Goal: Task Accomplishment & Management: Manage account settings

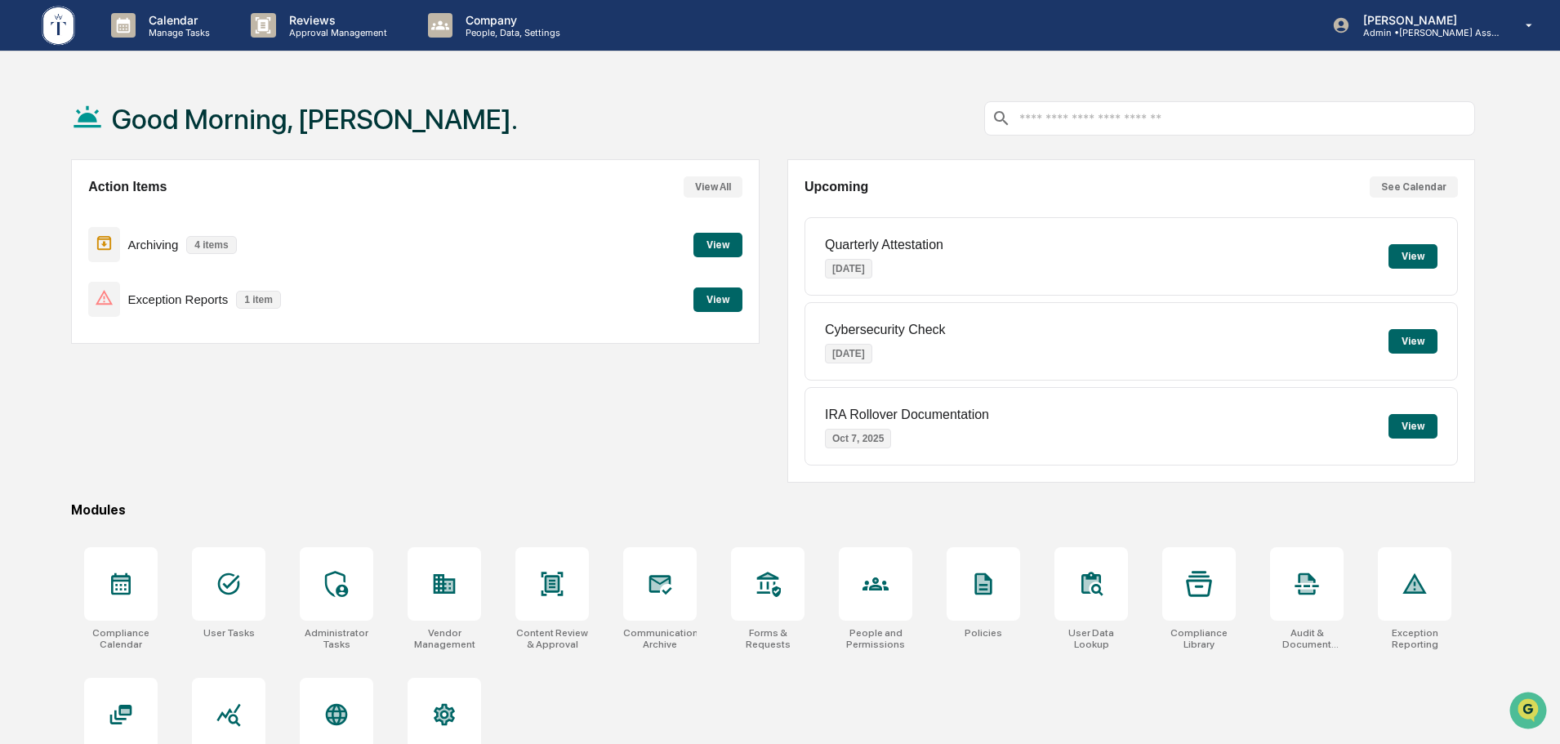
click at [728, 301] on button "View" at bounding box center [718, 300] width 49 height 25
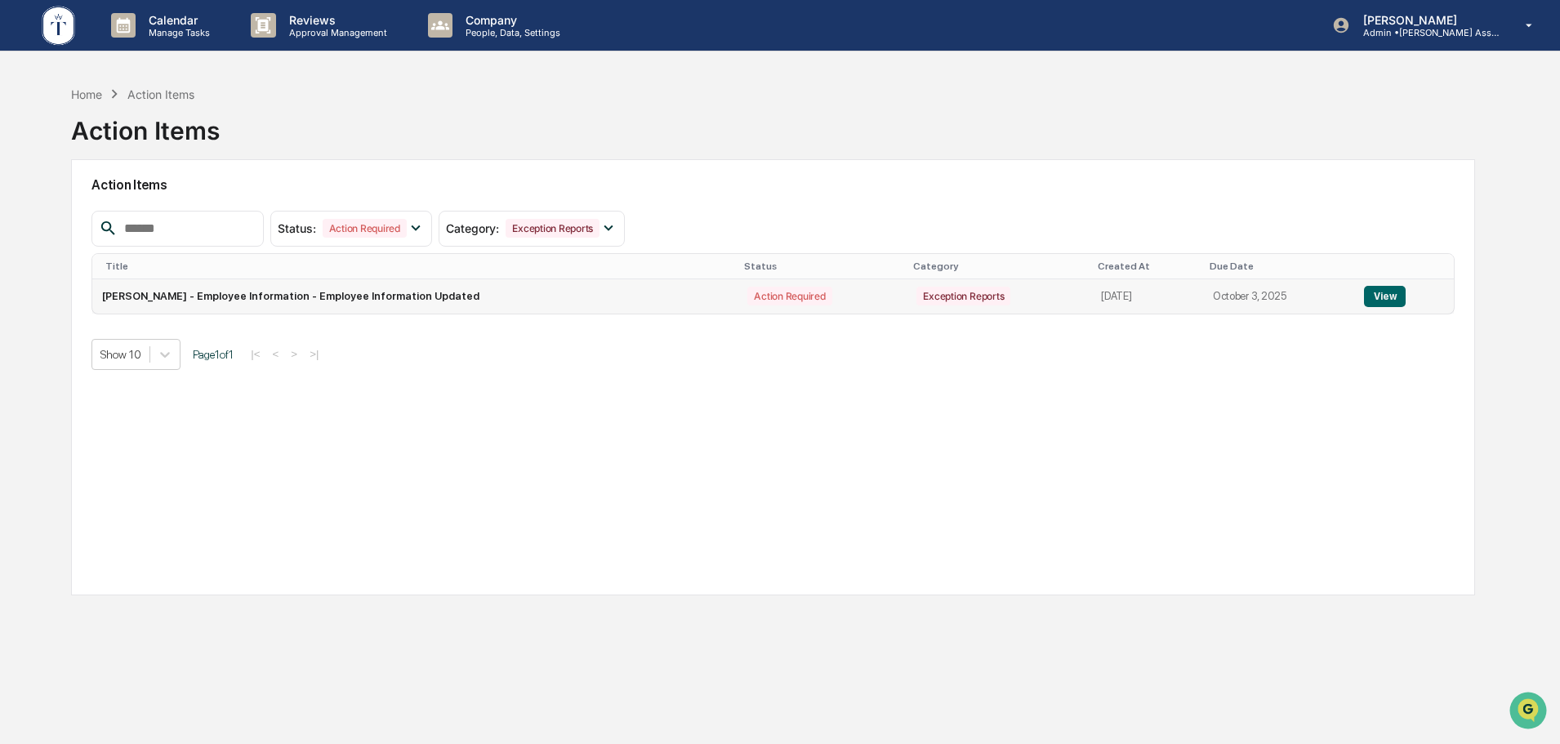
click at [1394, 295] on button "View" at bounding box center [1385, 296] width 42 height 21
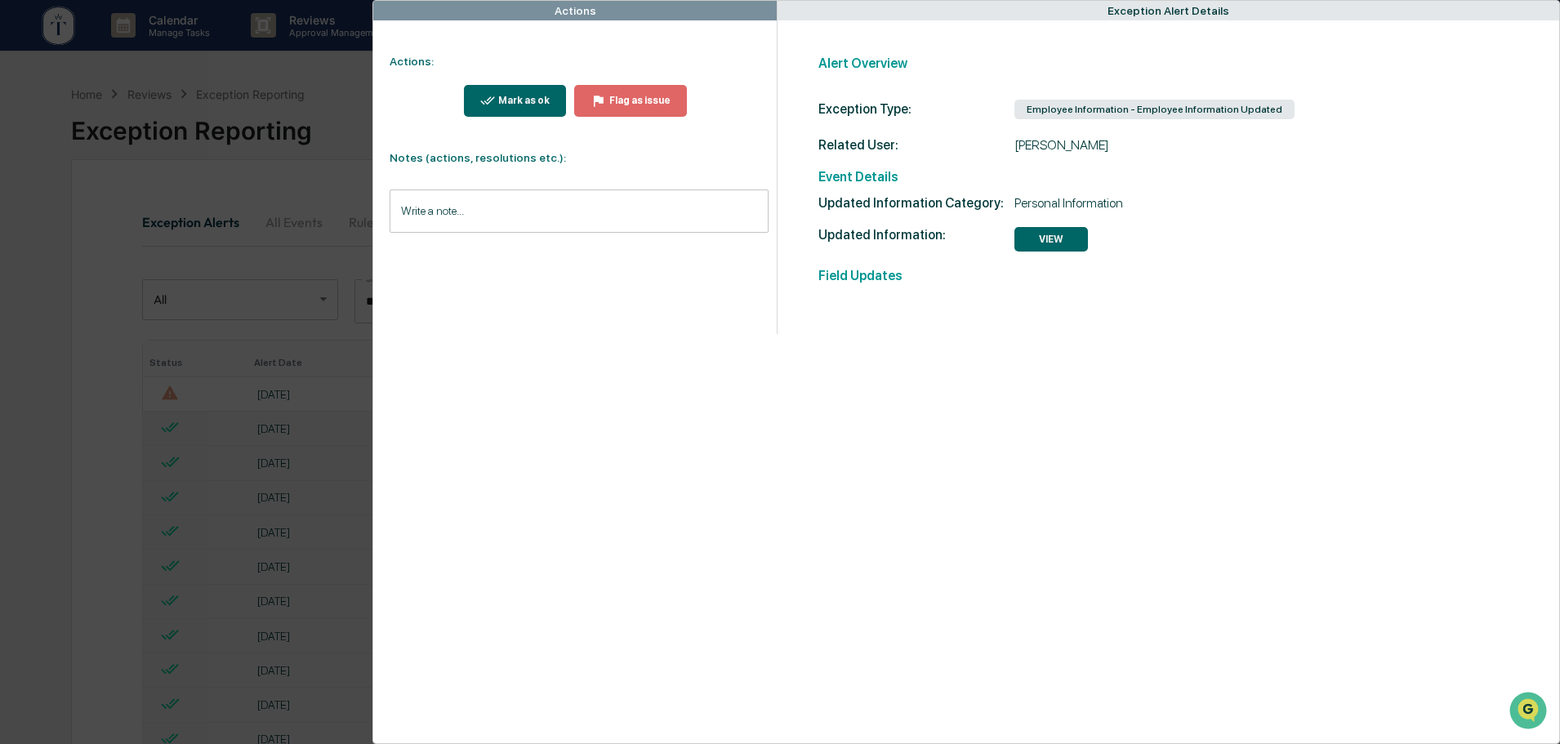
click at [1045, 242] on button "VIEW" at bounding box center [1052, 239] width 74 height 25
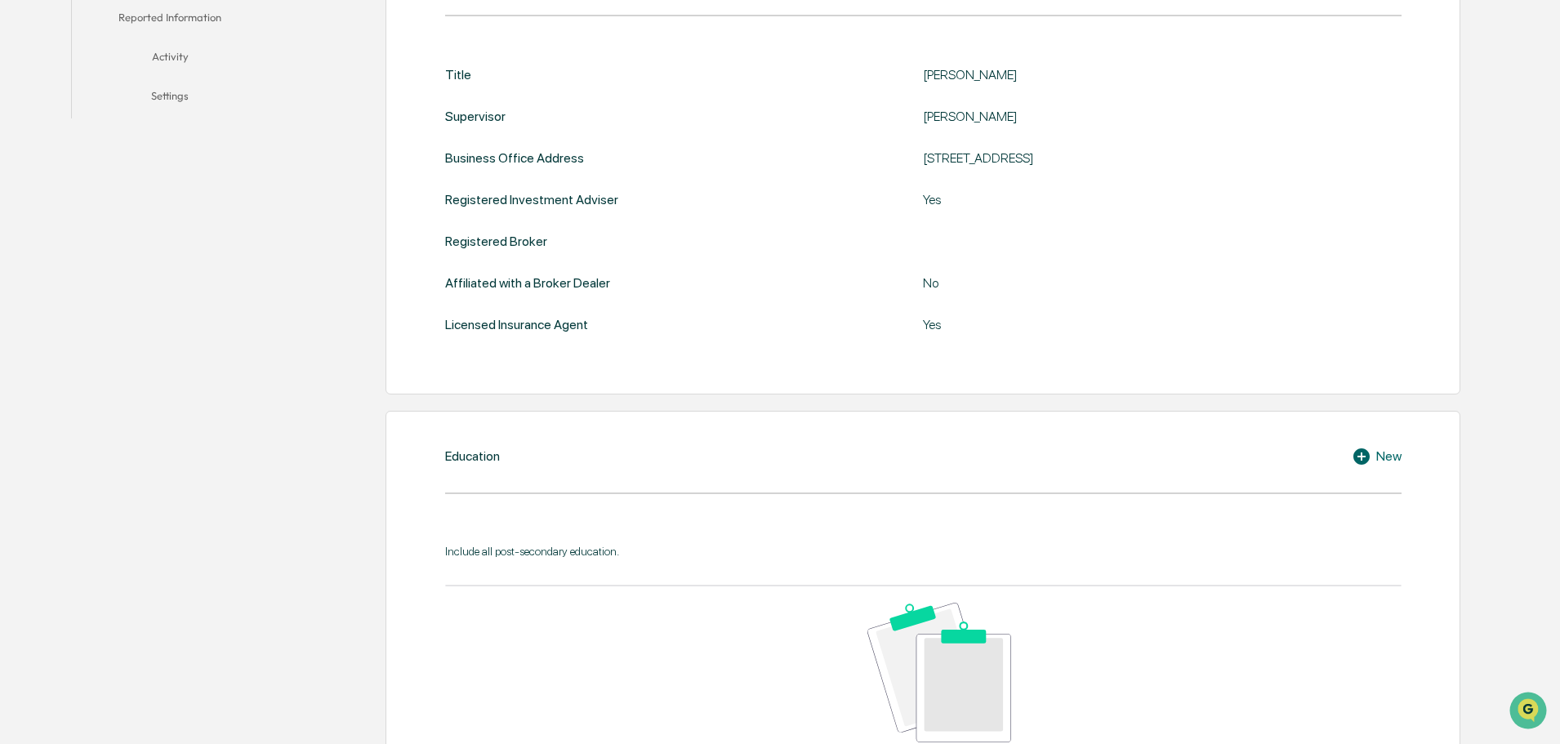
scroll to position [202, 0]
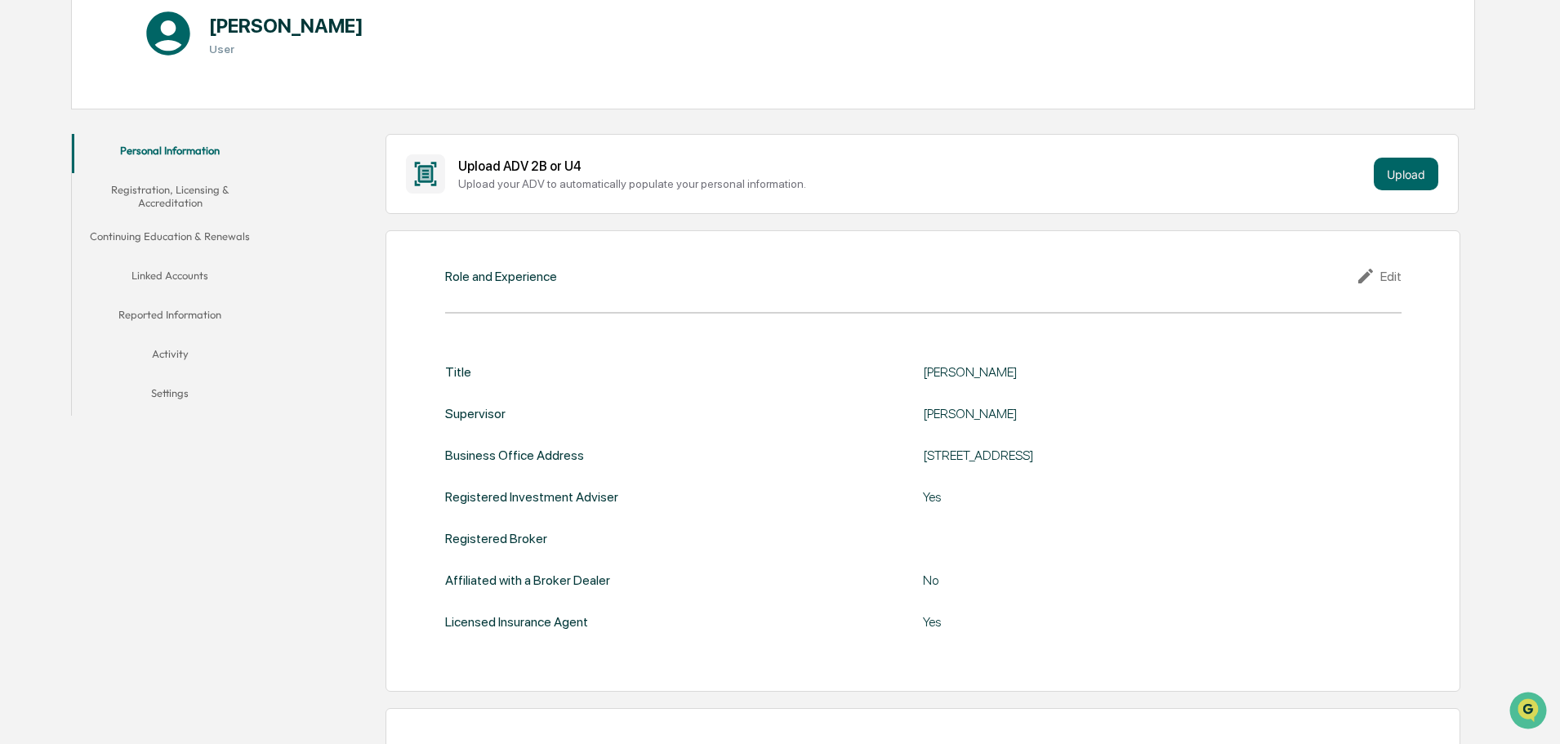
click at [161, 274] on button "Linked Accounts" at bounding box center [170, 278] width 196 height 39
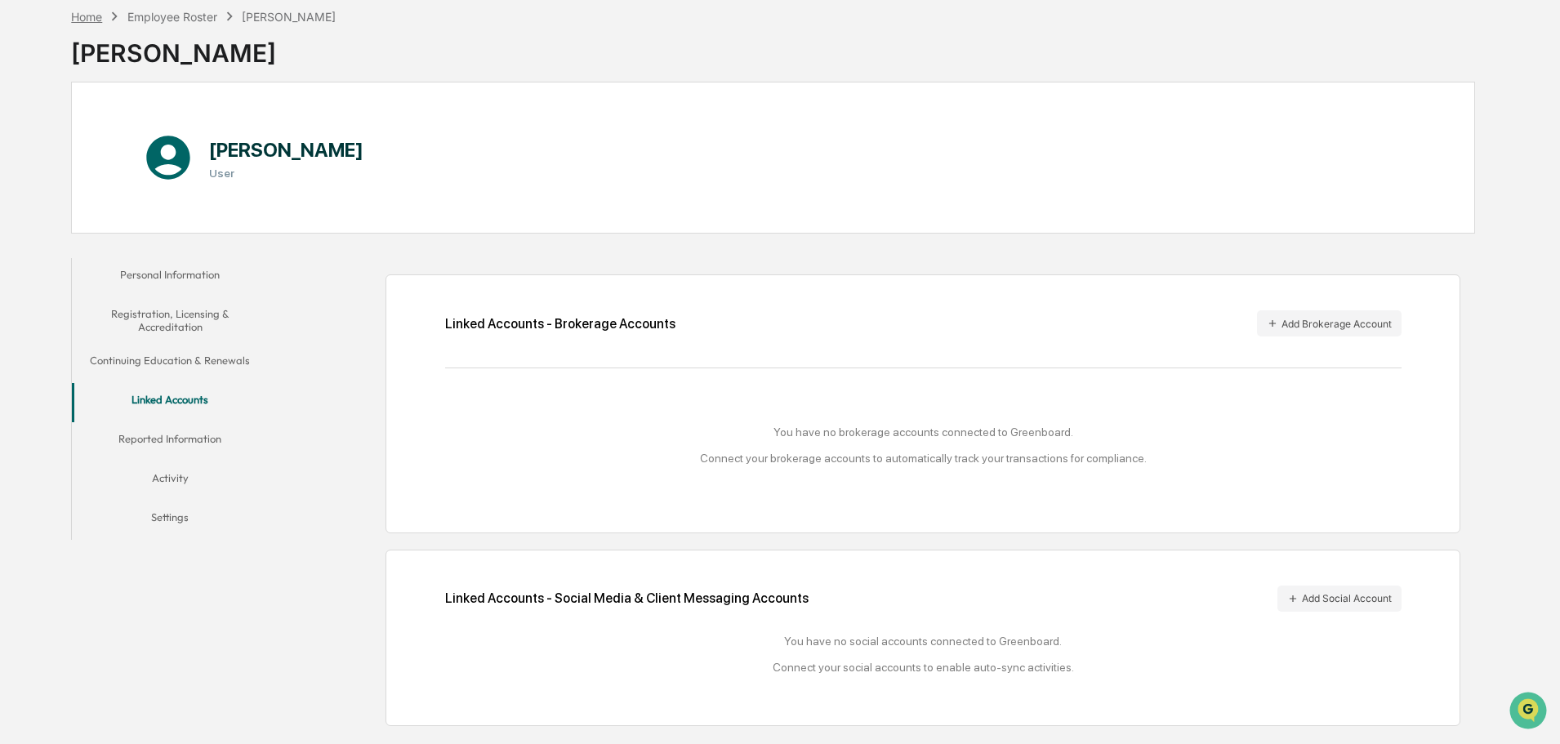
click at [87, 11] on div "Home" at bounding box center [86, 17] width 31 height 14
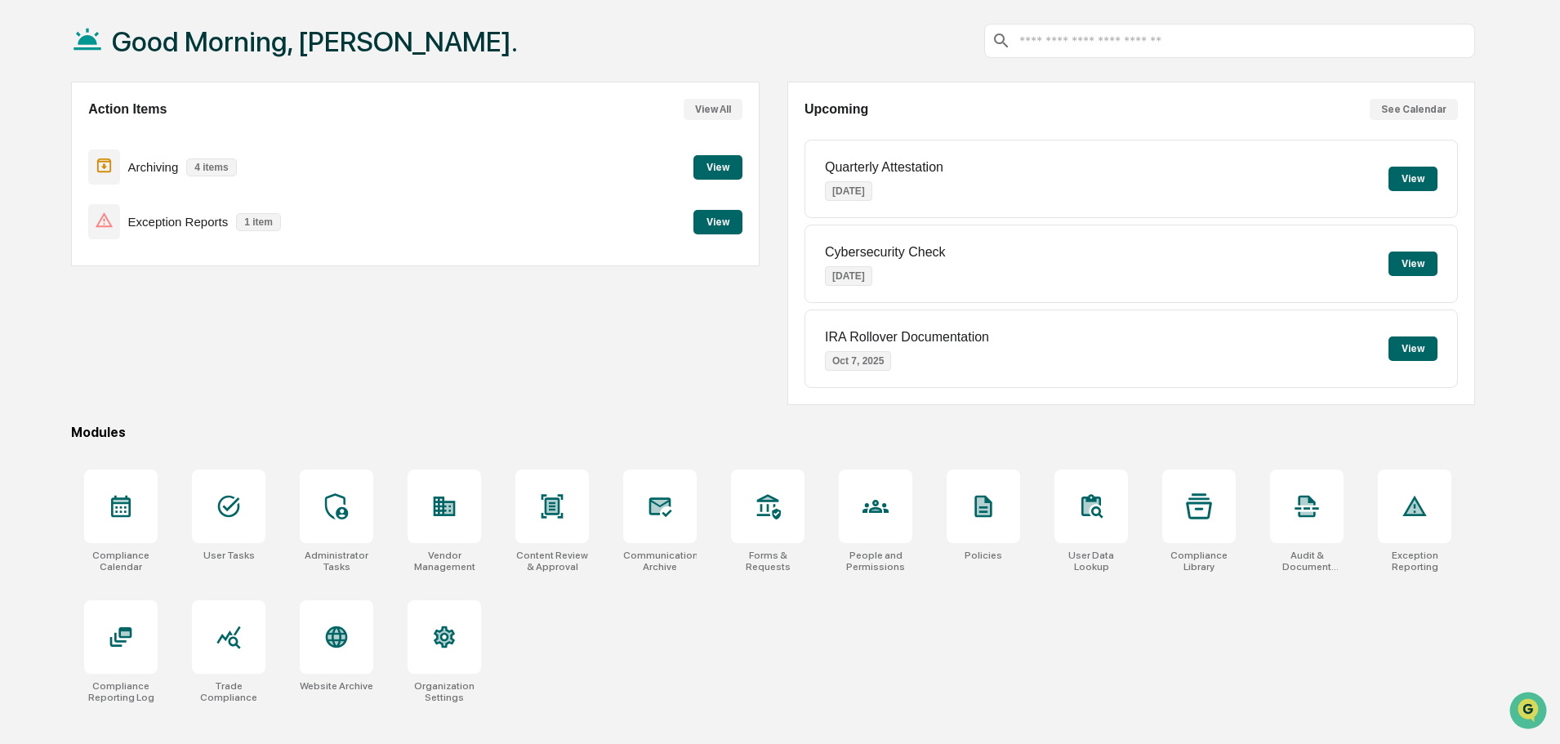
click at [724, 221] on button "View" at bounding box center [718, 222] width 49 height 25
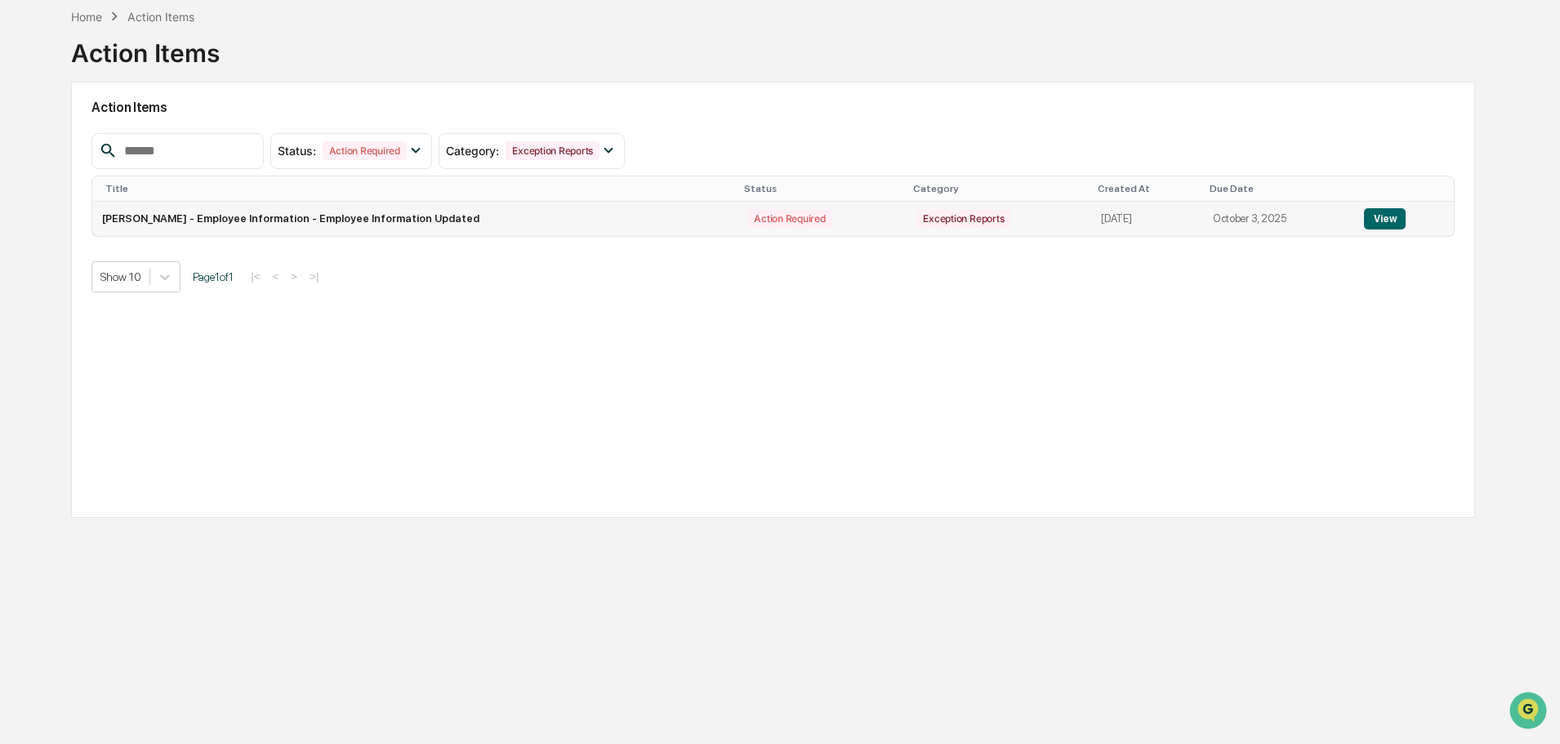
click at [1369, 221] on button "View" at bounding box center [1385, 218] width 42 height 21
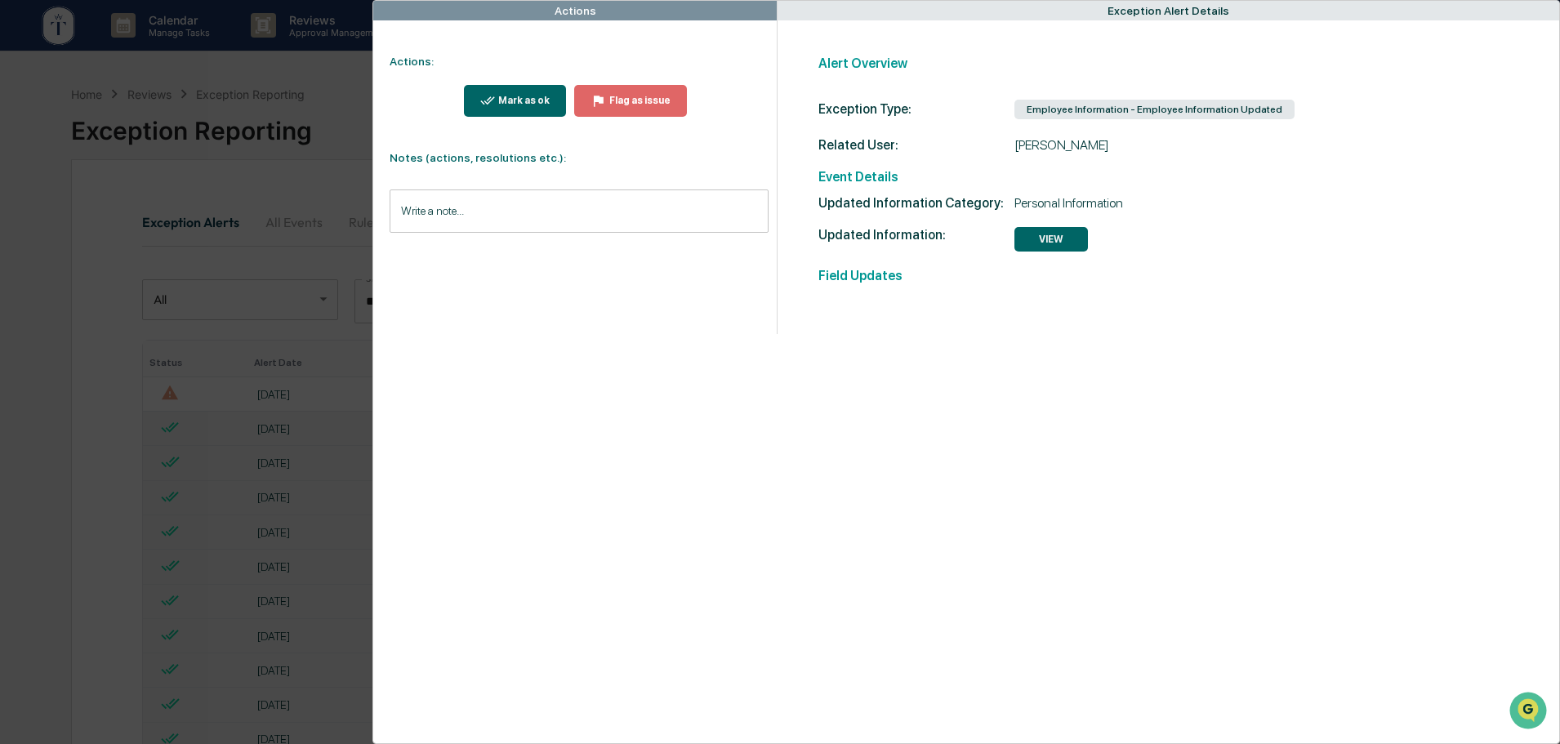
click at [1041, 243] on button "VIEW" at bounding box center [1052, 239] width 74 height 25
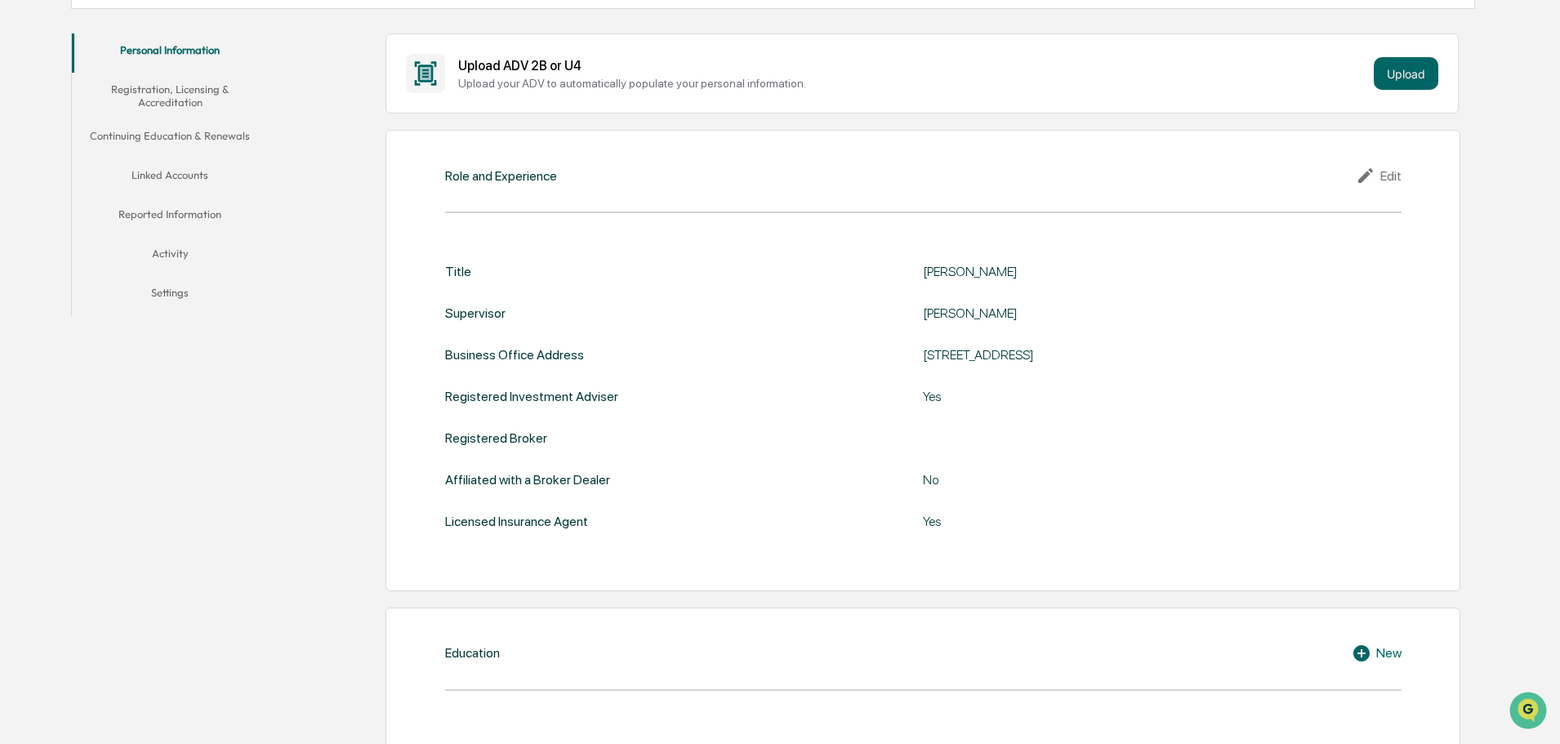
scroll to position [120, 0]
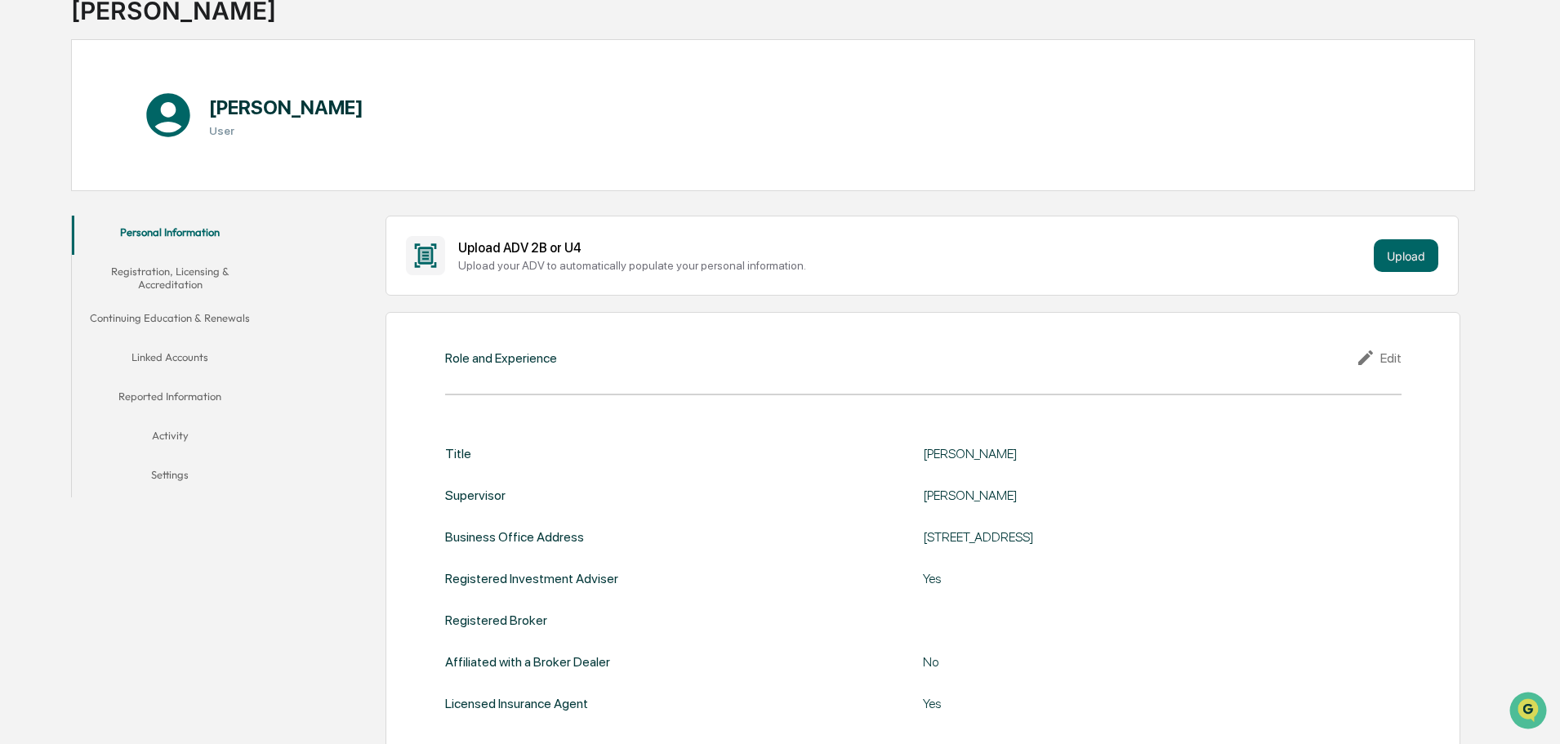
click at [172, 274] on button "Registration, Licensing & Accreditation" at bounding box center [170, 278] width 196 height 47
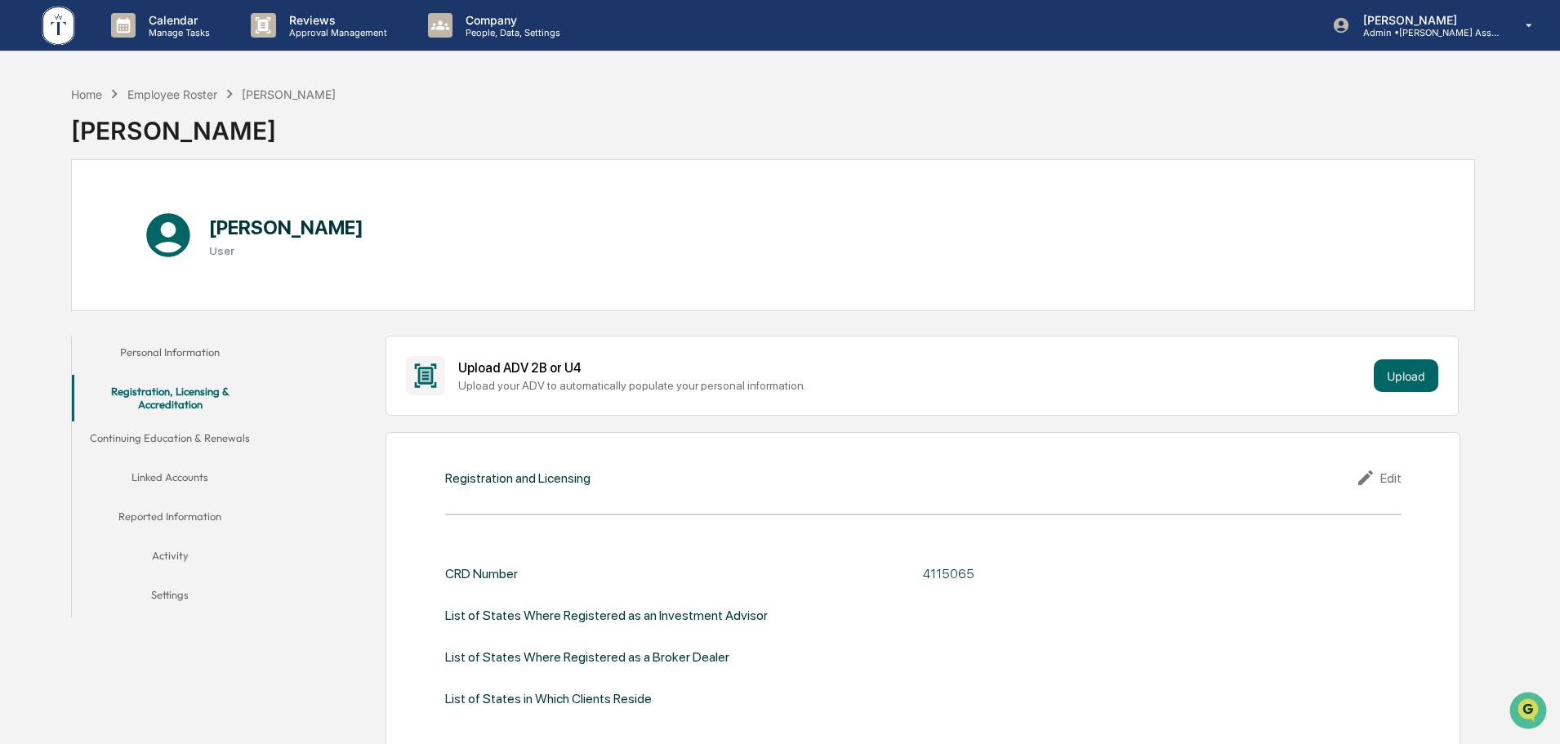
click at [156, 434] on button "Continuing Education & Renewals" at bounding box center [170, 441] width 196 height 39
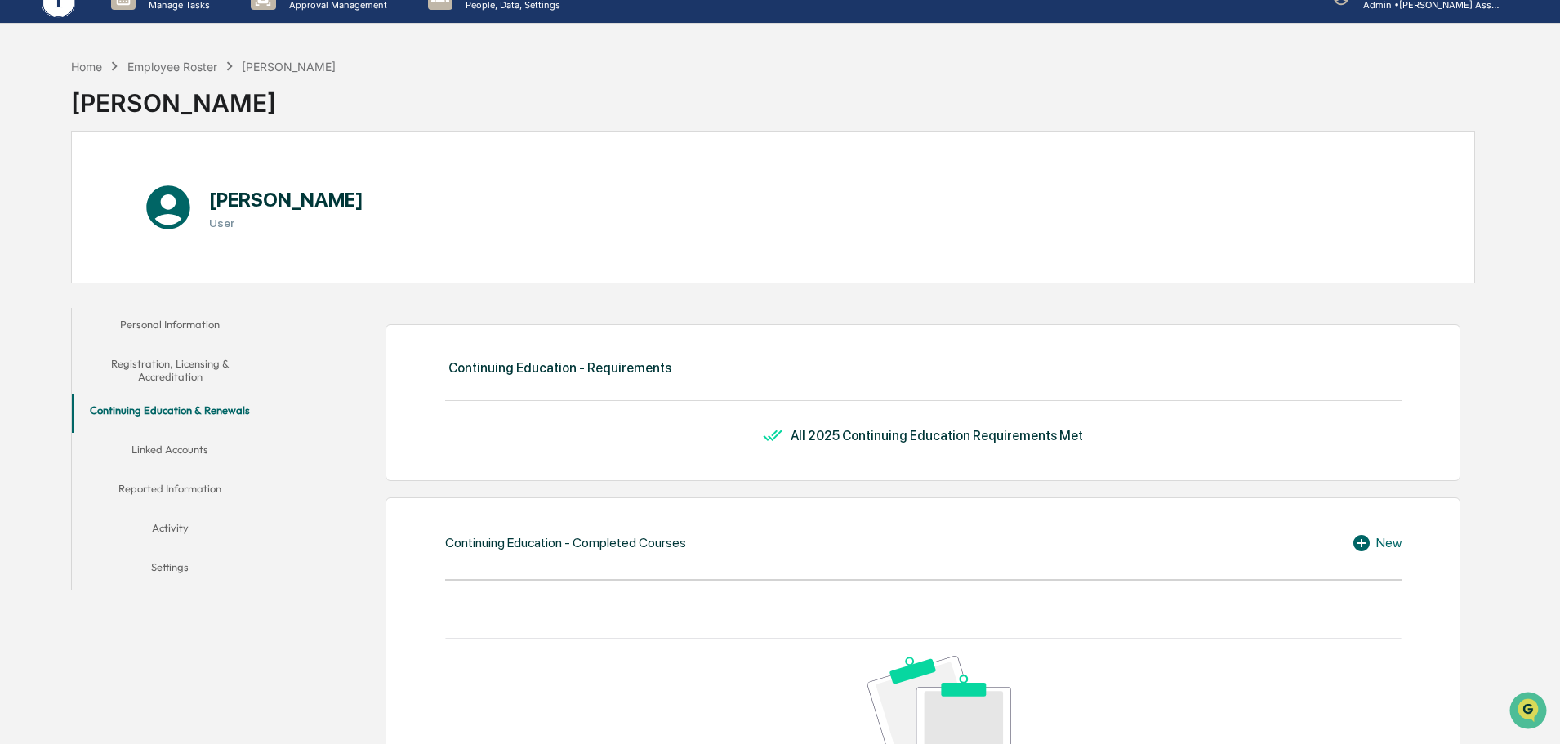
scroll to position [22, 0]
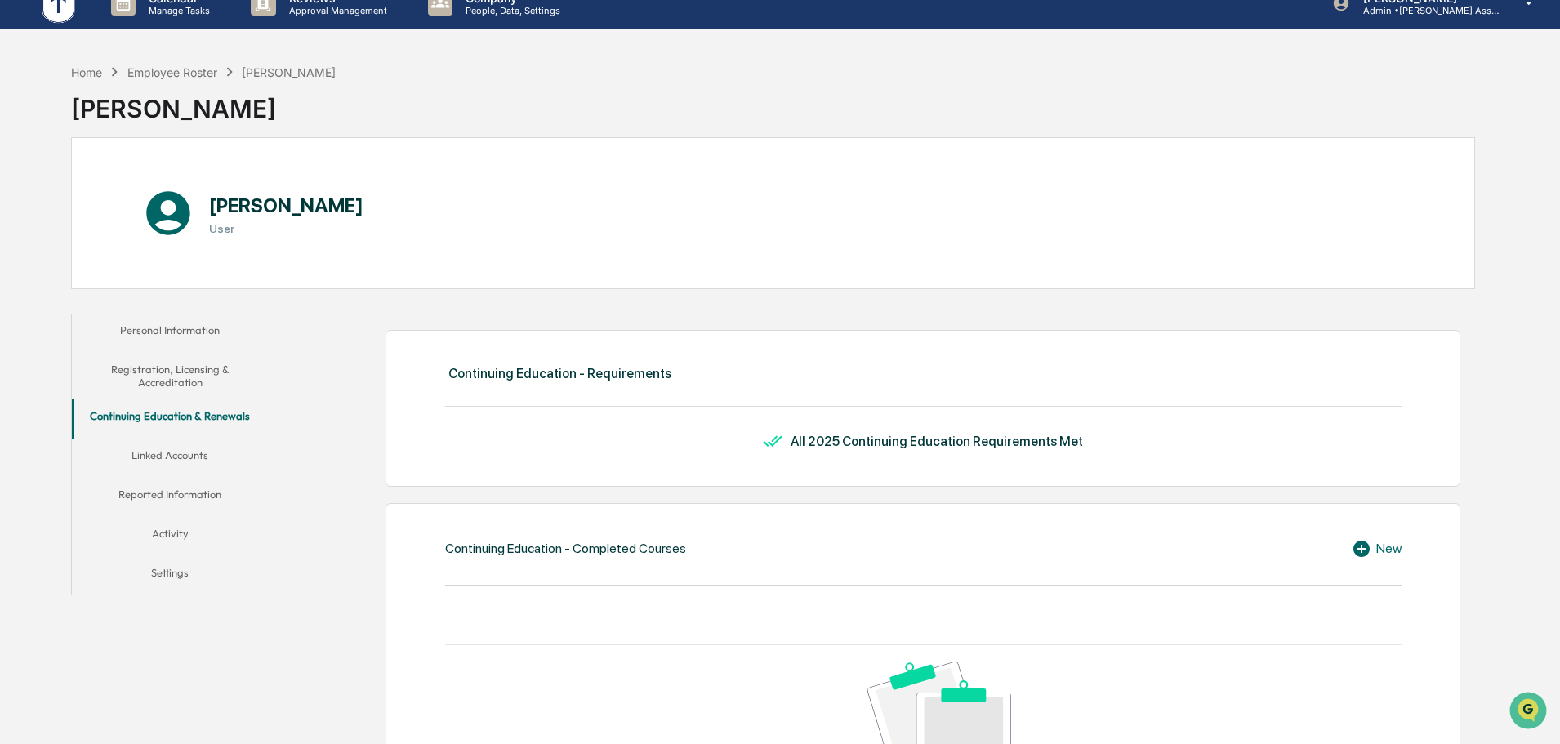
click at [162, 490] on button "Reported Information" at bounding box center [170, 497] width 196 height 39
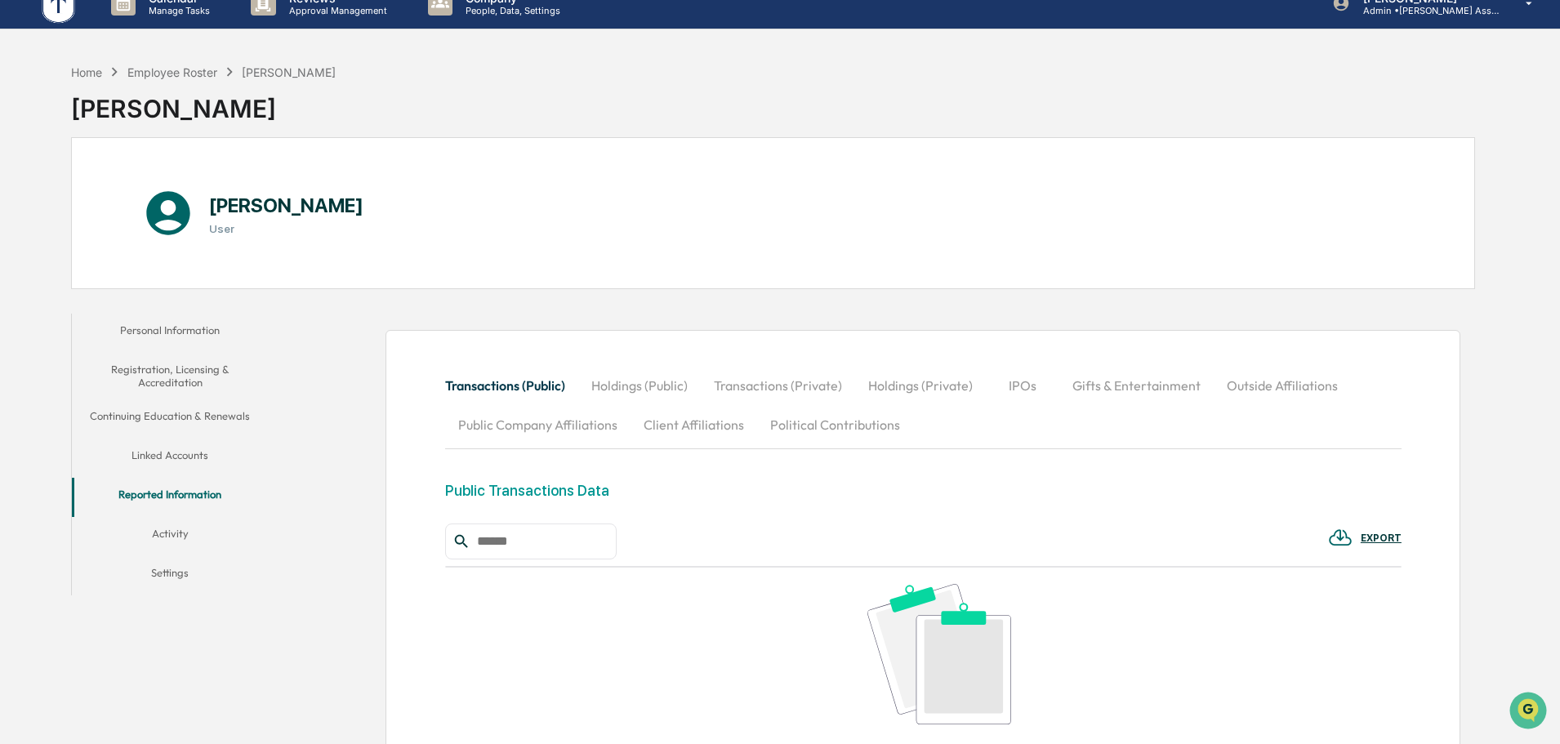
click at [177, 532] on button "Activity" at bounding box center [170, 536] width 196 height 39
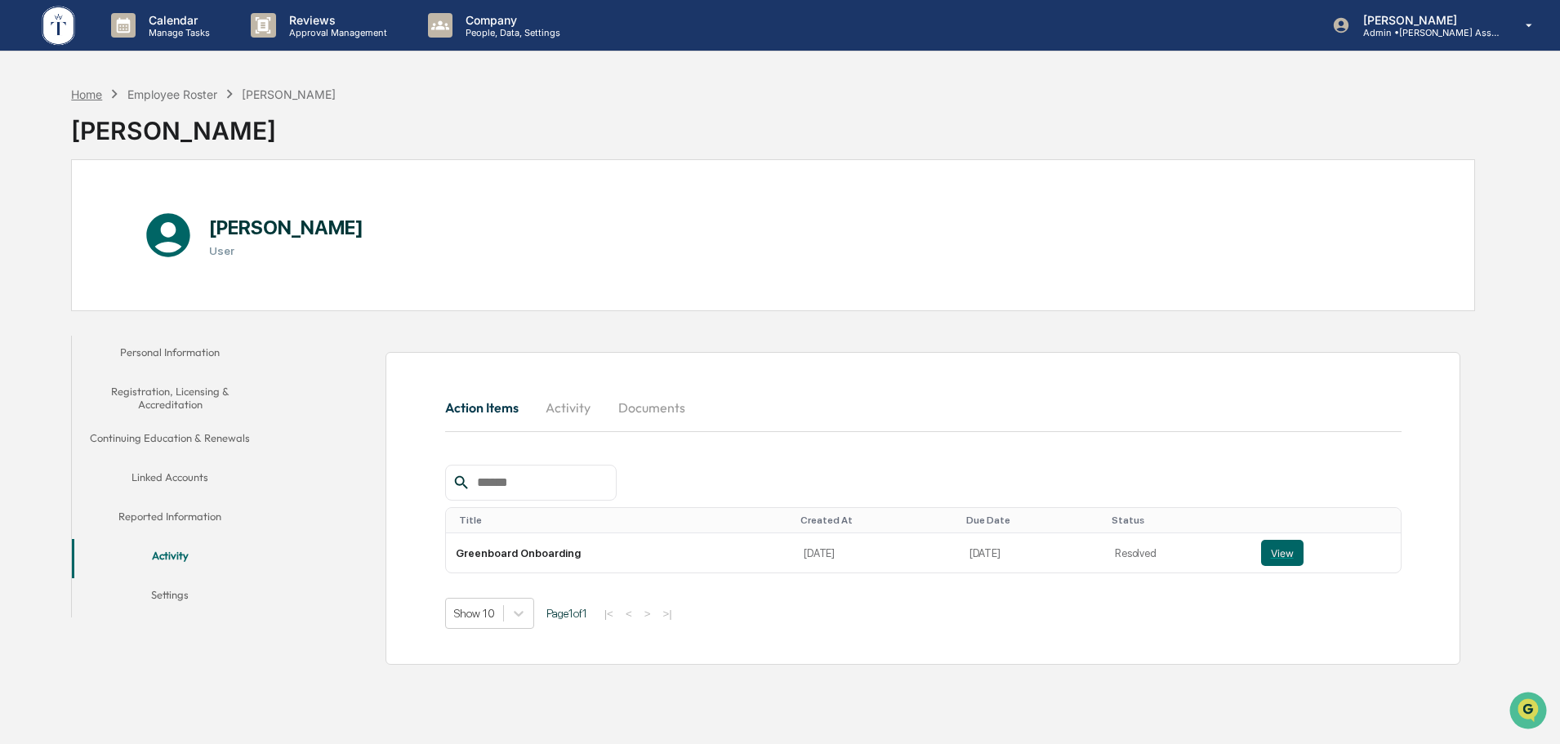
click at [80, 92] on div "Home" at bounding box center [86, 94] width 31 height 14
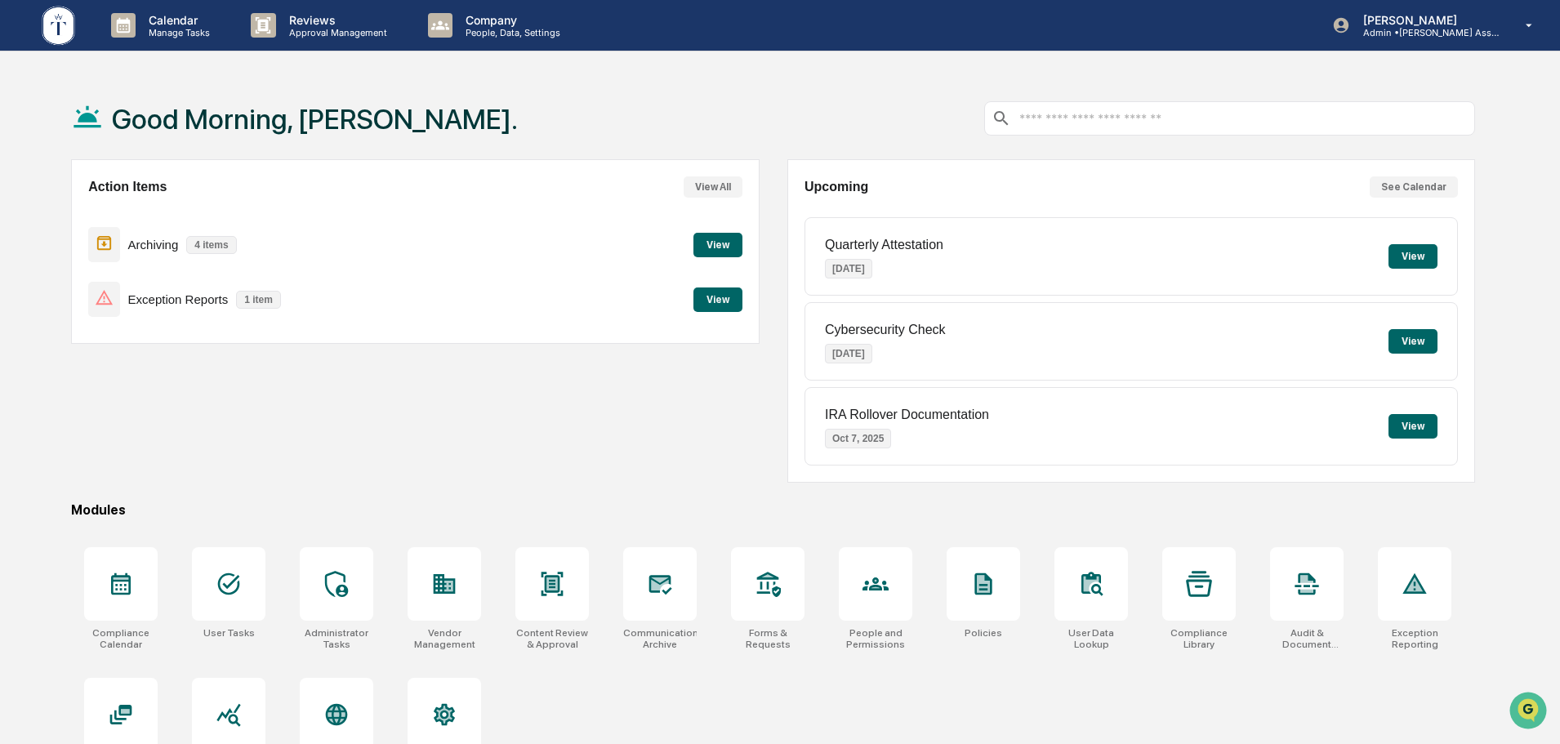
click at [721, 296] on button "View" at bounding box center [718, 300] width 49 height 25
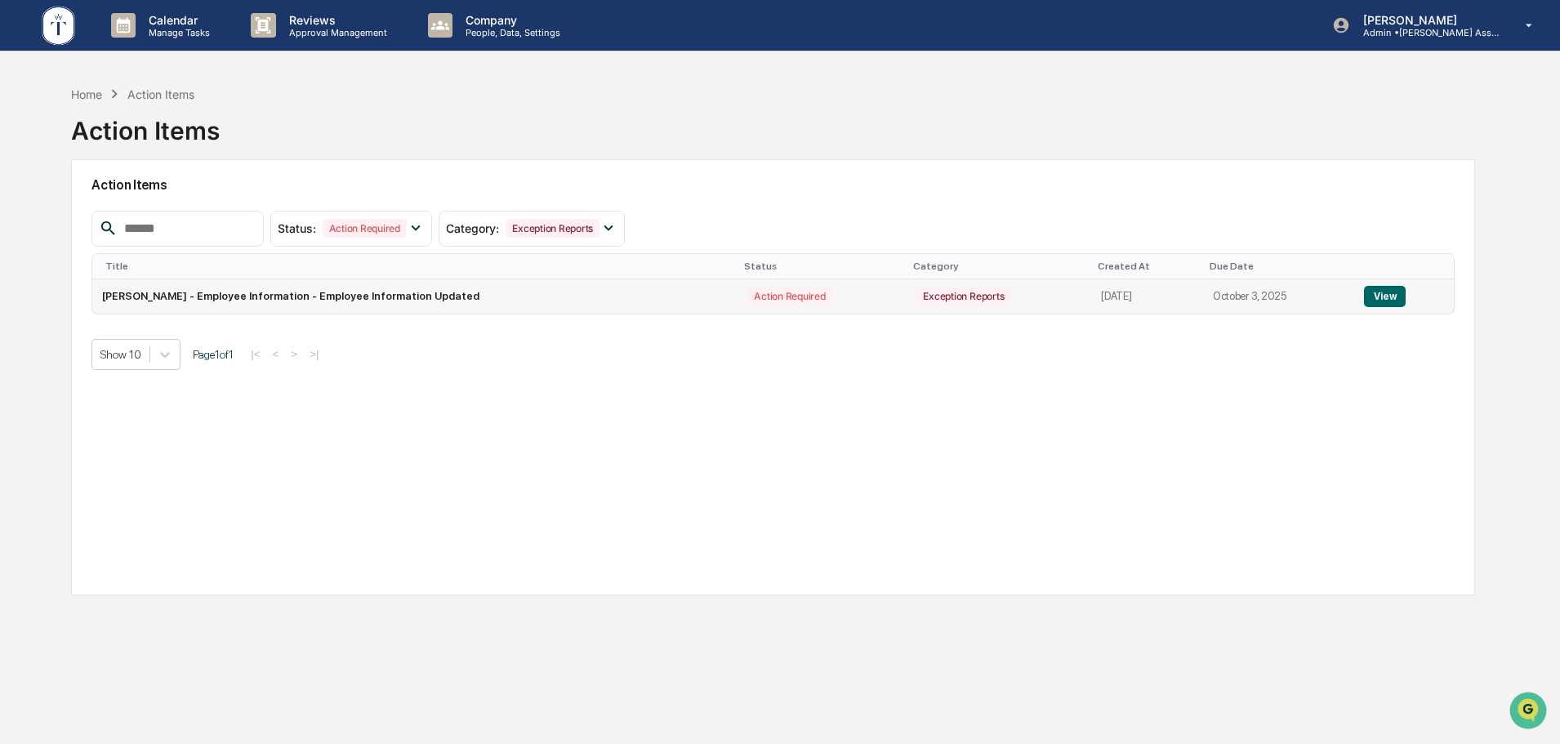
click at [1394, 289] on button "View" at bounding box center [1385, 296] width 42 height 21
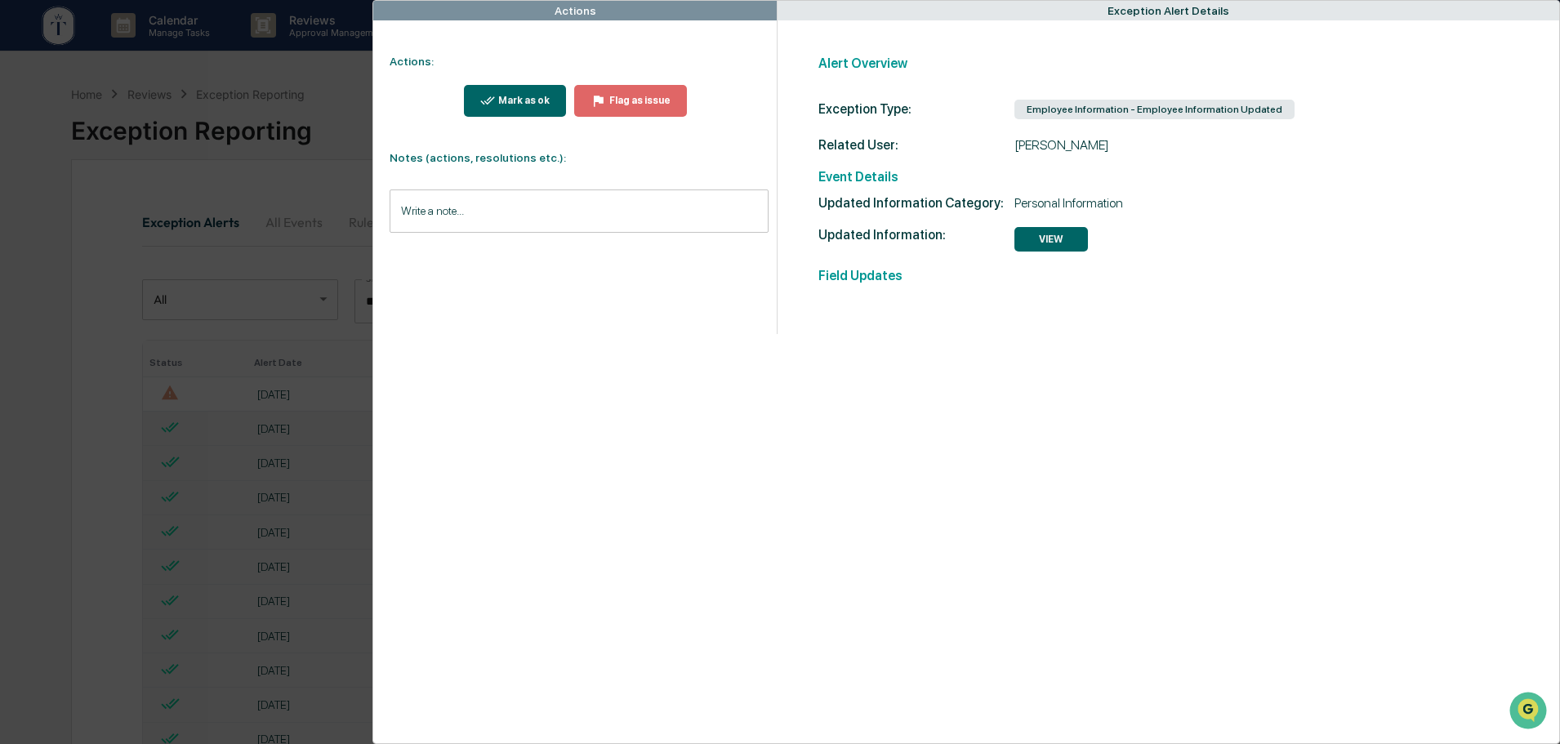
click at [1035, 235] on button "VIEW" at bounding box center [1052, 239] width 74 height 25
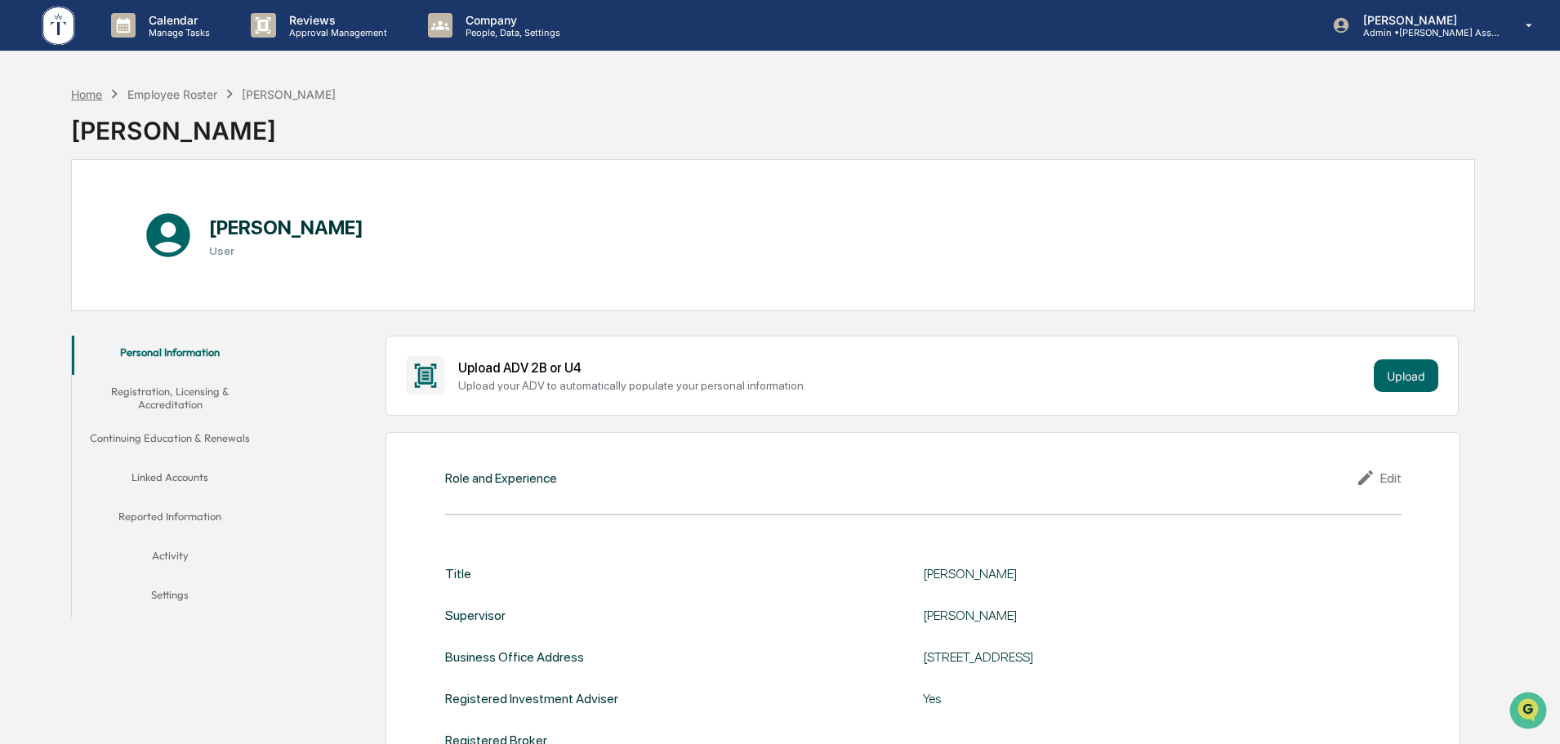
click at [87, 95] on div "Home" at bounding box center [86, 94] width 31 height 14
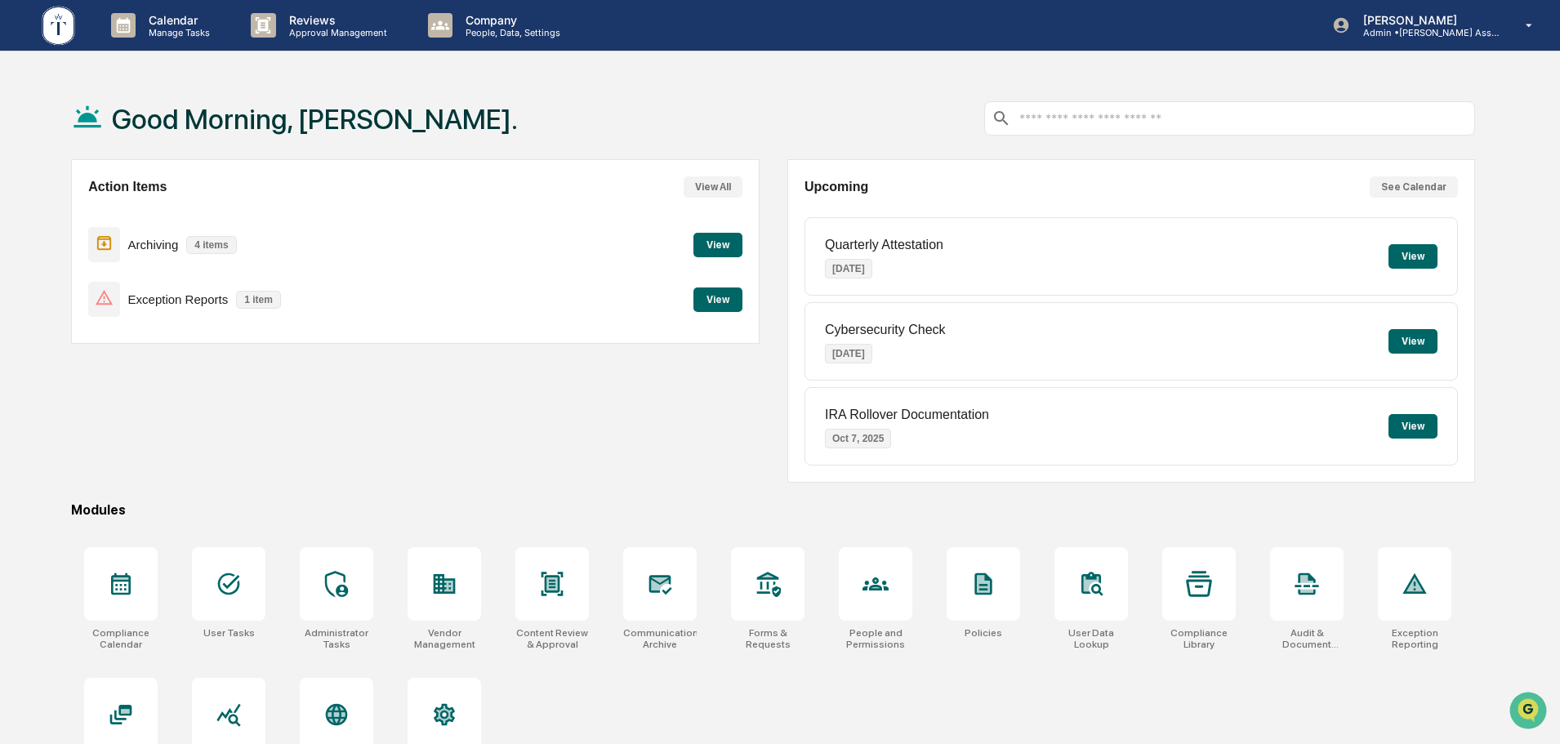
click at [725, 301] on button "View" at bounding box center [718, 300] width 49 height 25
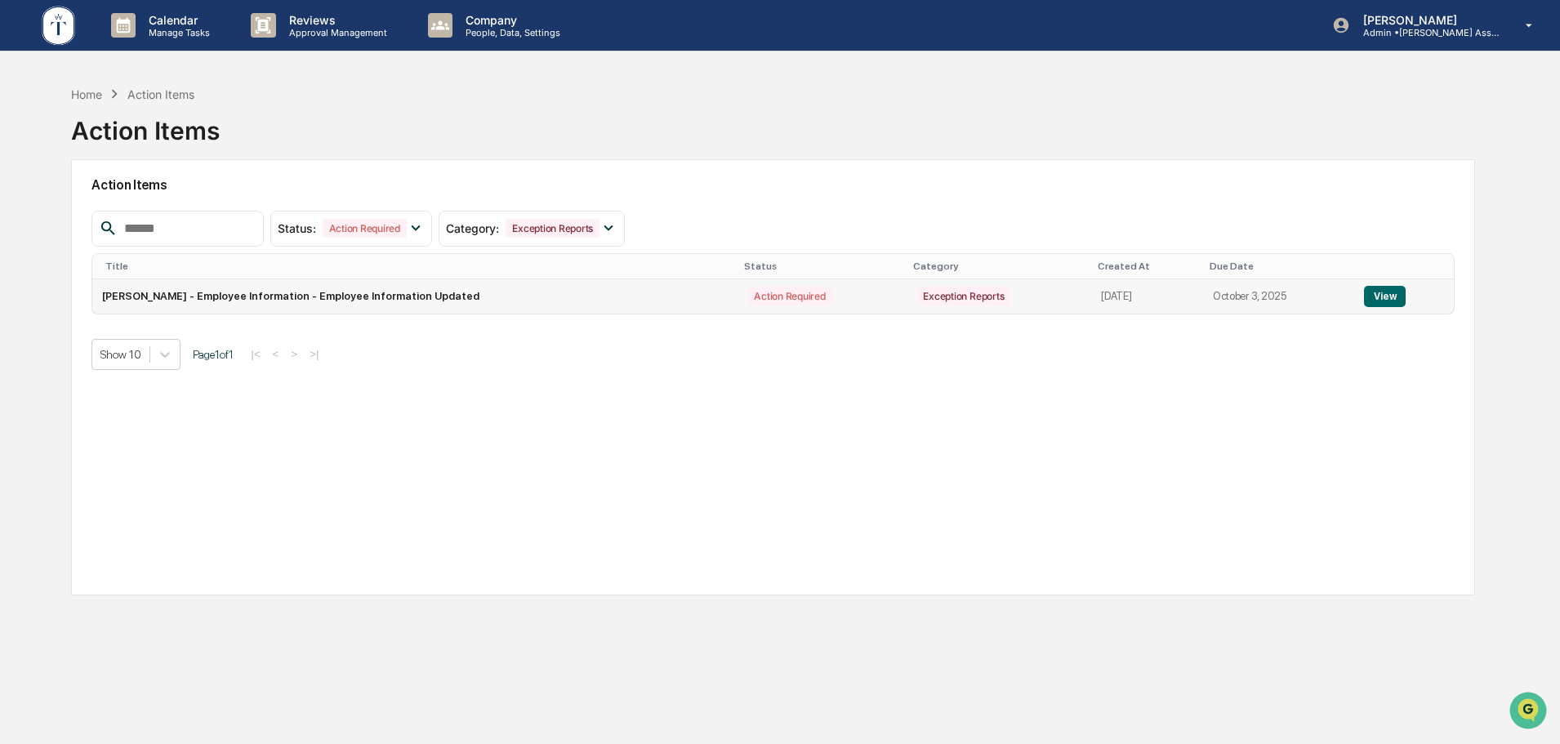
click at [1391, 292] on button "View" at bounding box center [1385, 296] width 42 height 21
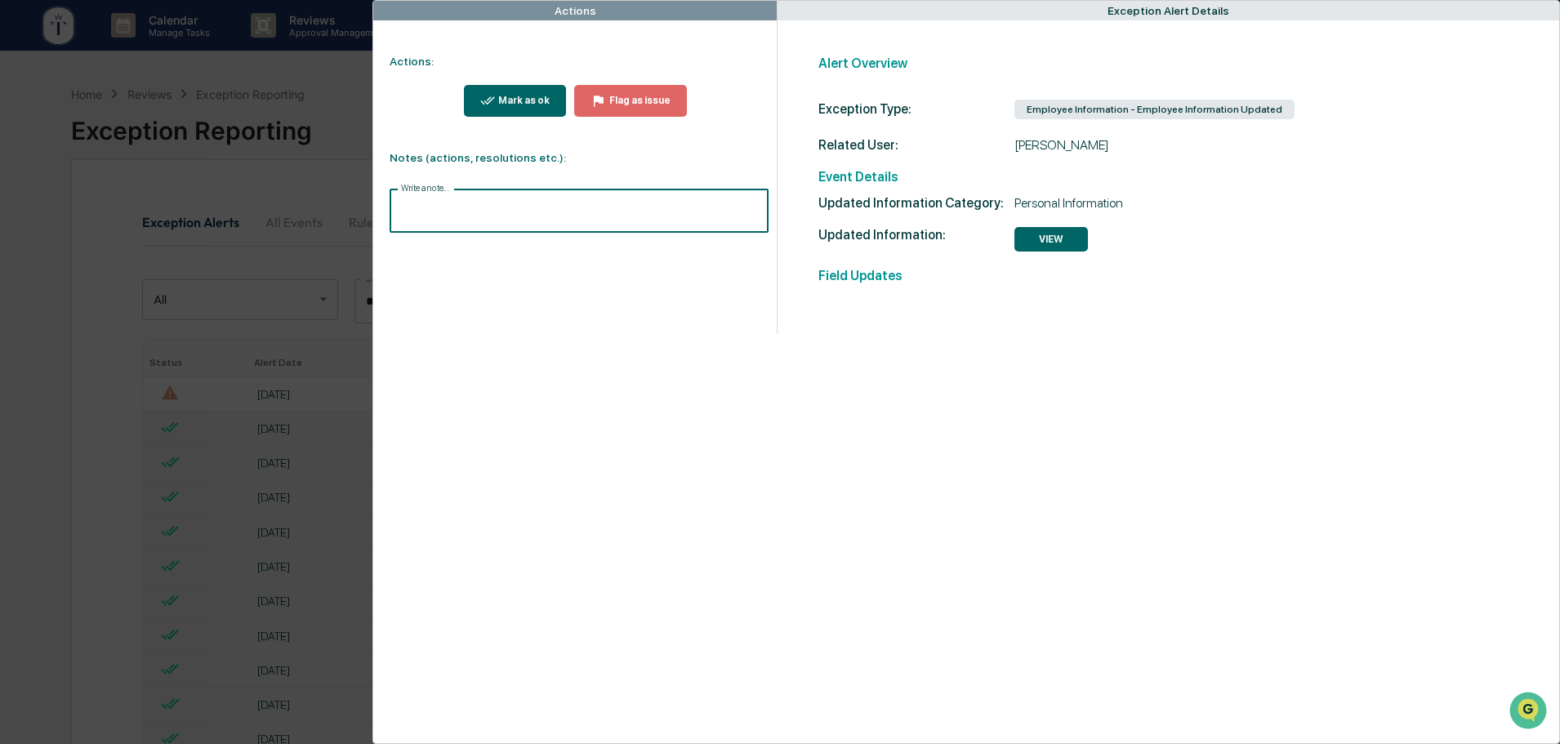
click at [399, 203] on input "Write a note..." at bounding box center [579, 211] width 379 height 43
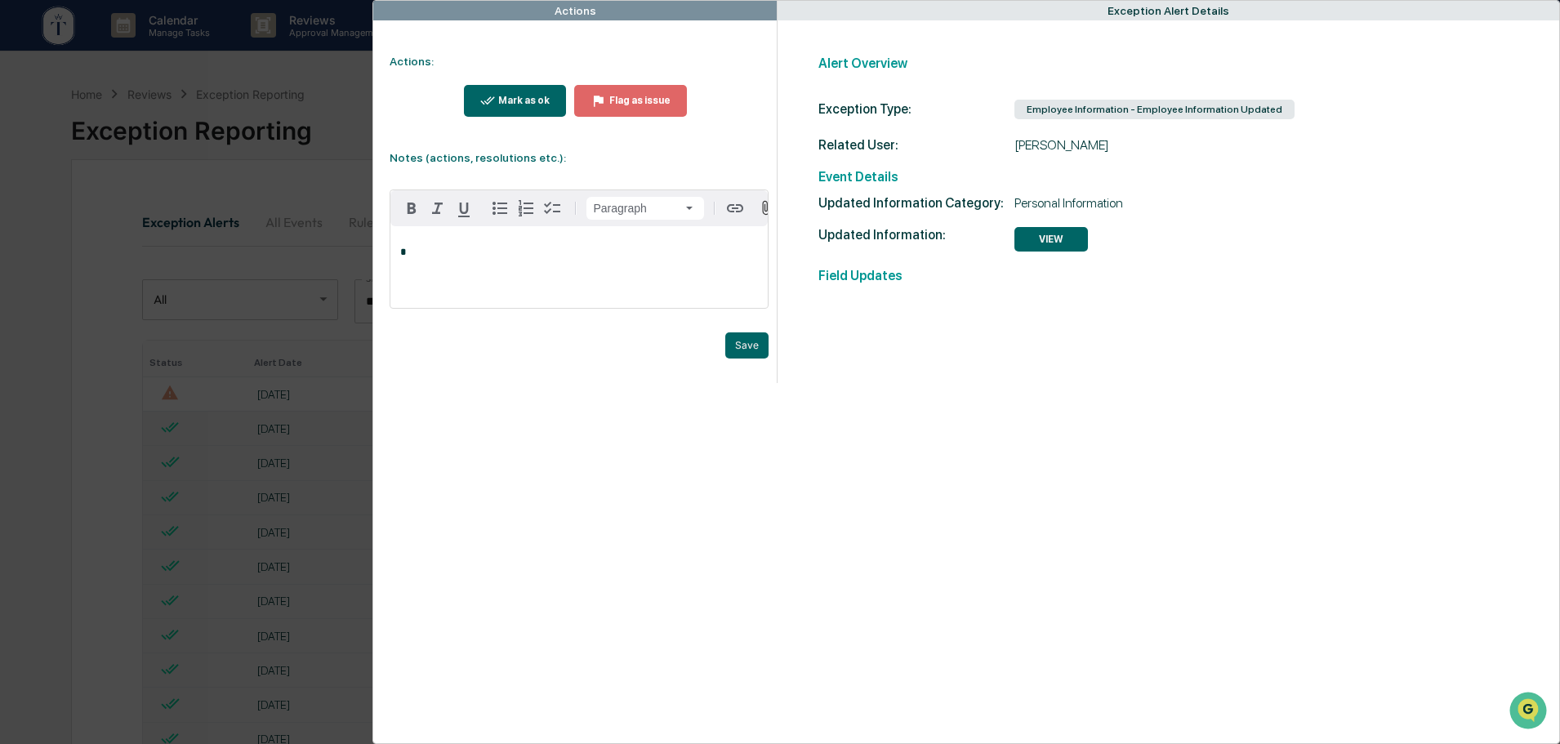
click at [404, 258] on p "*" at bounding box center [579, 252] width 358 height 11
click at [746, 353] on button "Save" at bounding box center [746, 345] width 43 height 26
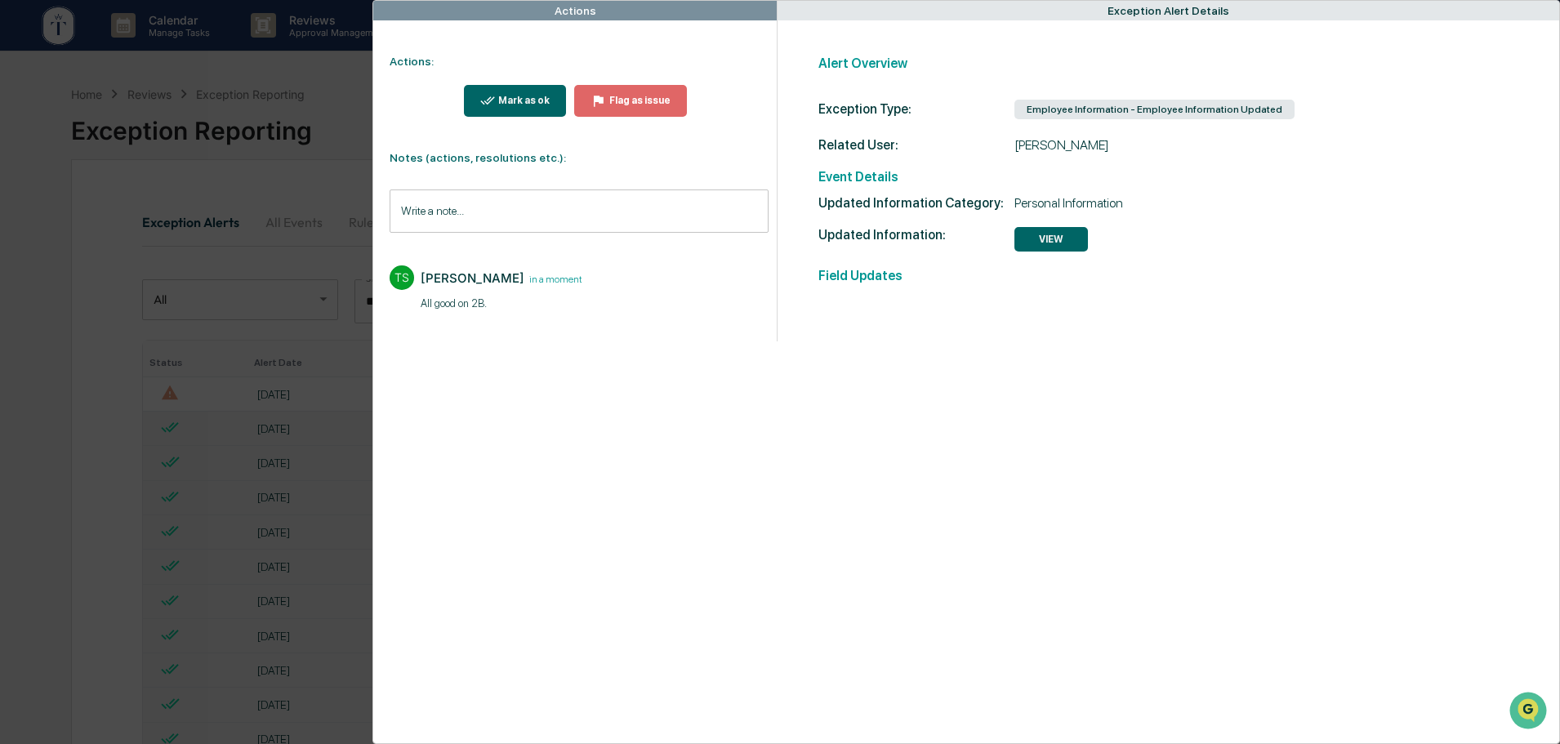
click at [511, 89] on button "Mark as ok" at bounding box center [515, 101] width 103 height 32
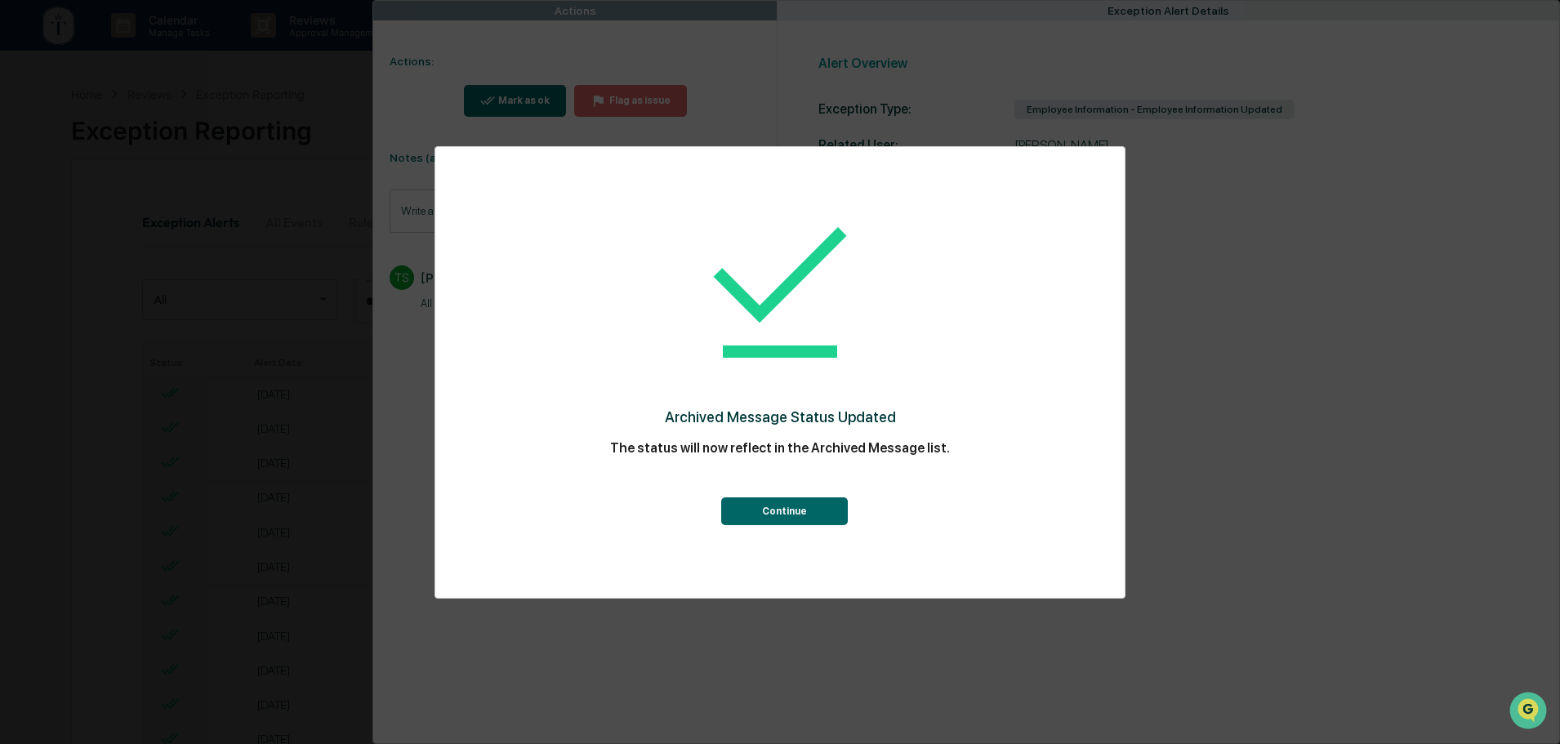
click at [778, 504] on button "Continue" at bounding box center [784, 511] width 127 height 28
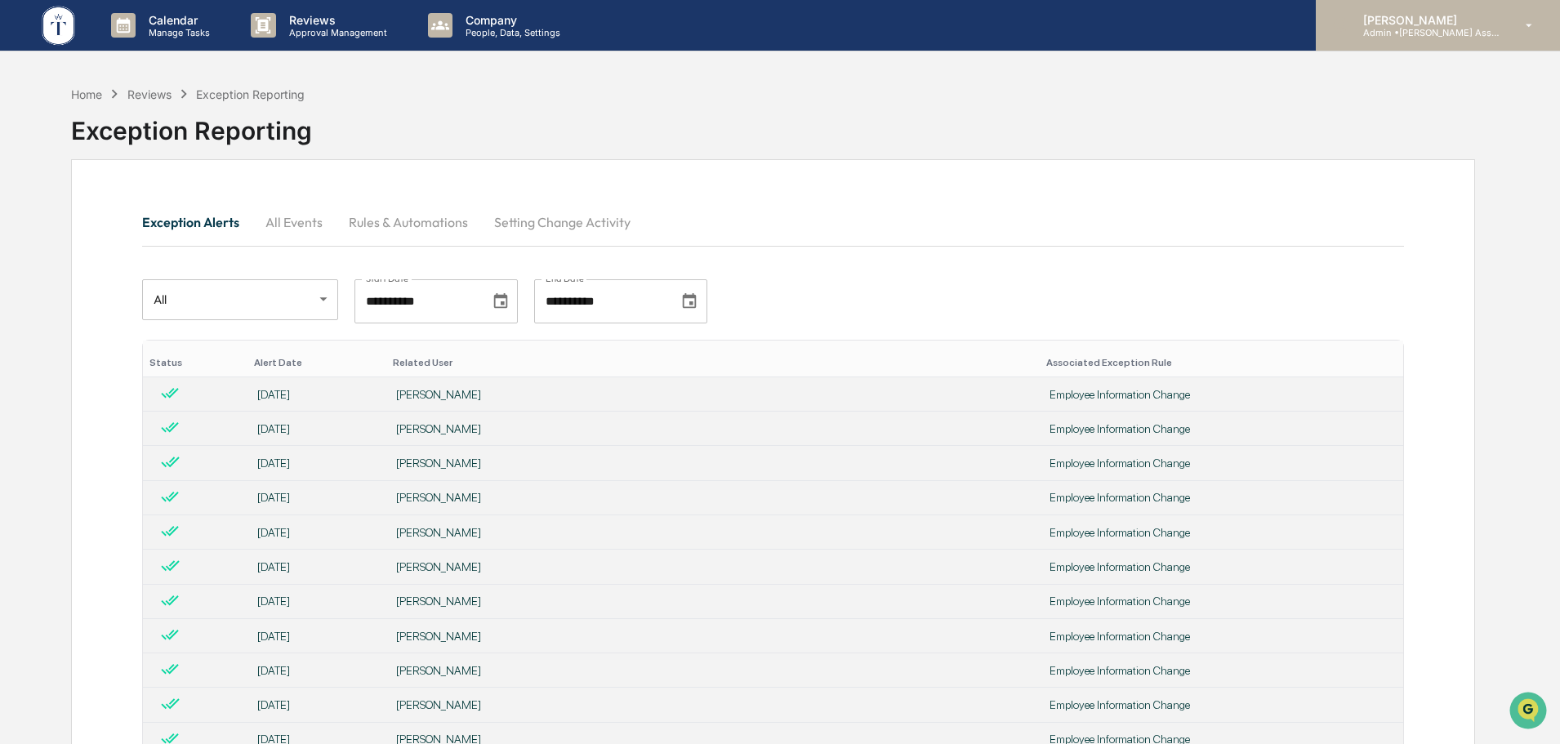
click at [1406, 24] on p "[PERSON_NAME]" at bounding box center [1426, 20] width 152 height 14
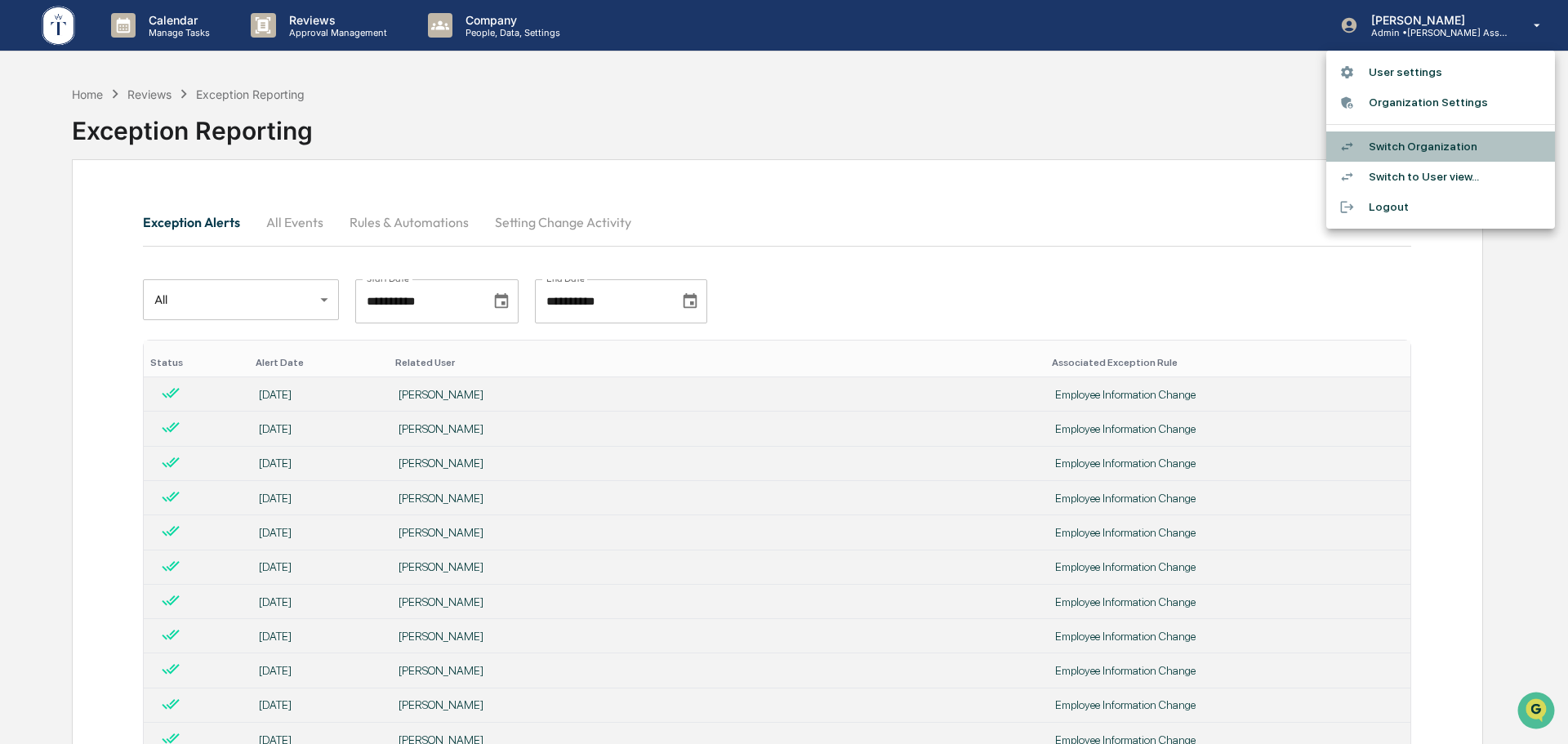
click at [1392, 152] on li "Switch Organization" at bounding box center [1441, 147] width 229 height 30
